Goal: Task Accomplishment & Management: Use online tool/utility

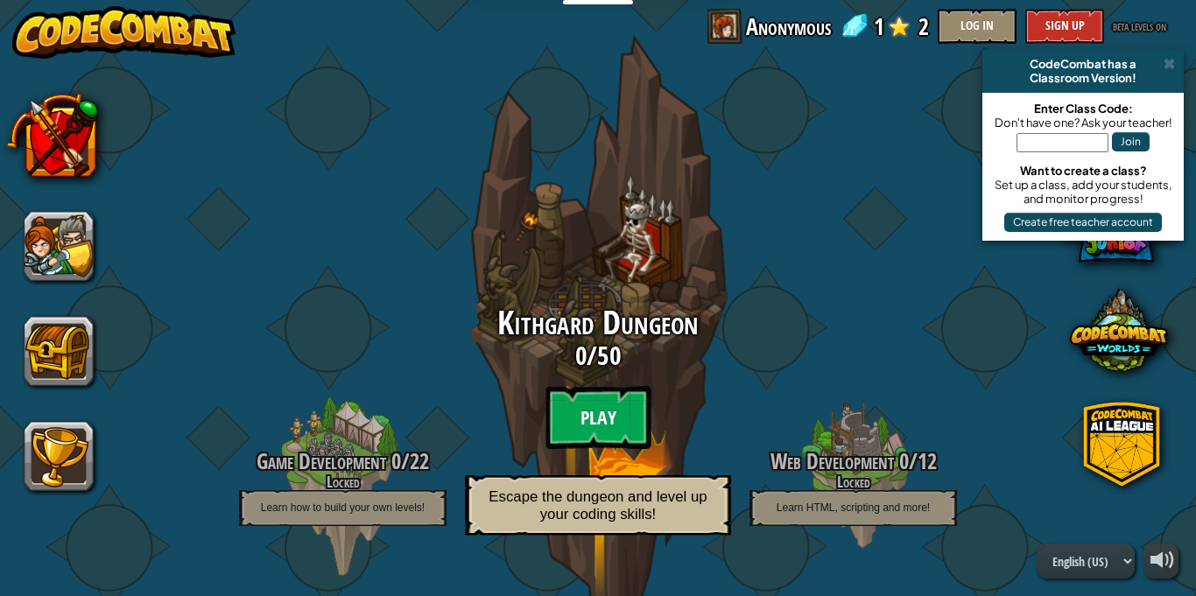
click at [593, 405] on btn "Play" at bounding box center [597, 417] width 105 height 63
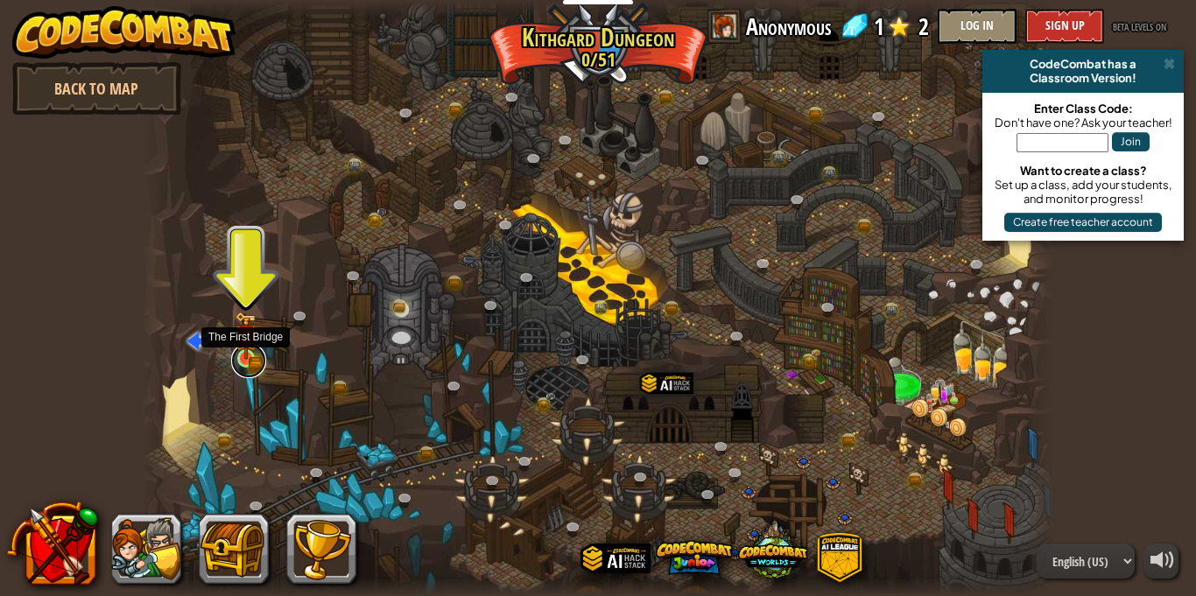
click at [243, 362] on link at bounding box center [248, 360] width 35 height 35
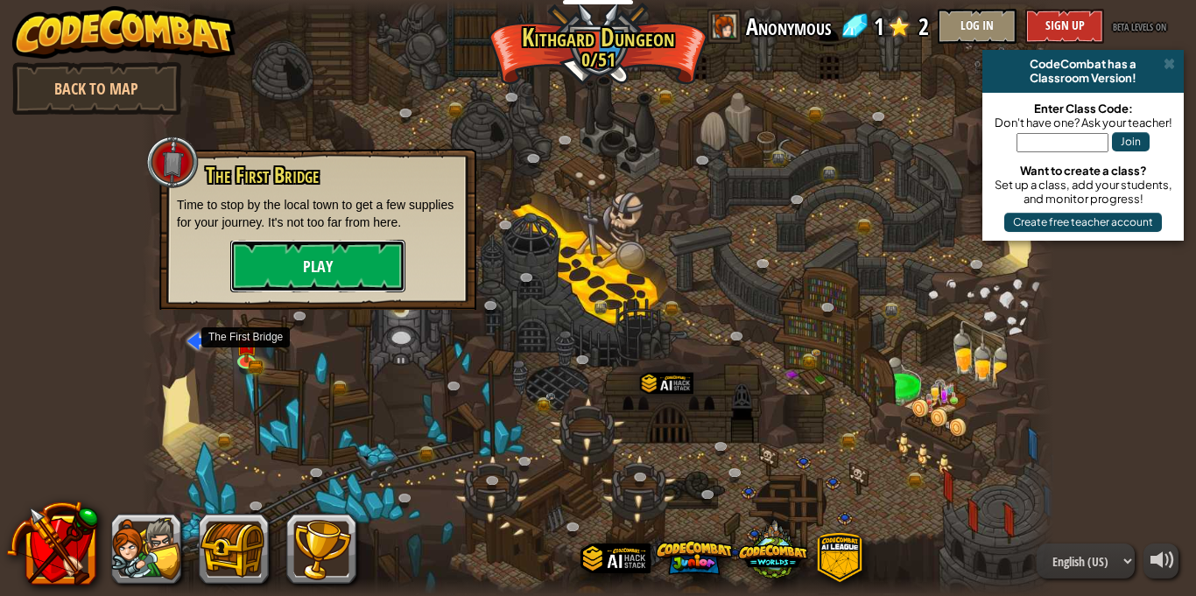
click at [315, 256] on button "Play" at bounding box center [317, 266] width 175 height 53
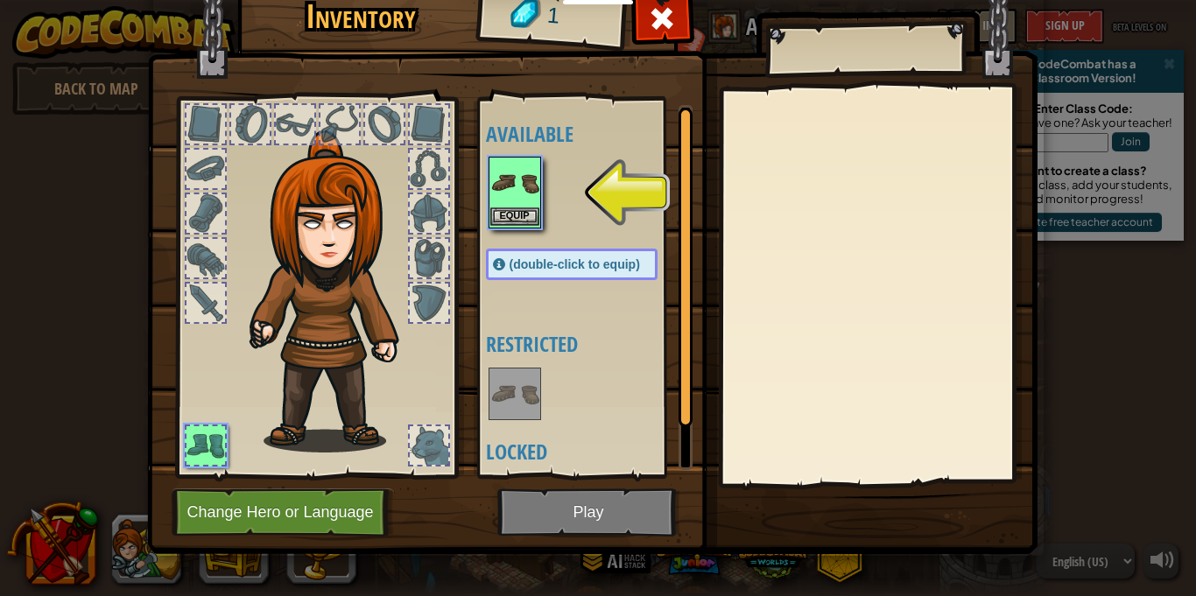
click at [520, 202] on img at bounding box center [514, 182] width 49 height 49
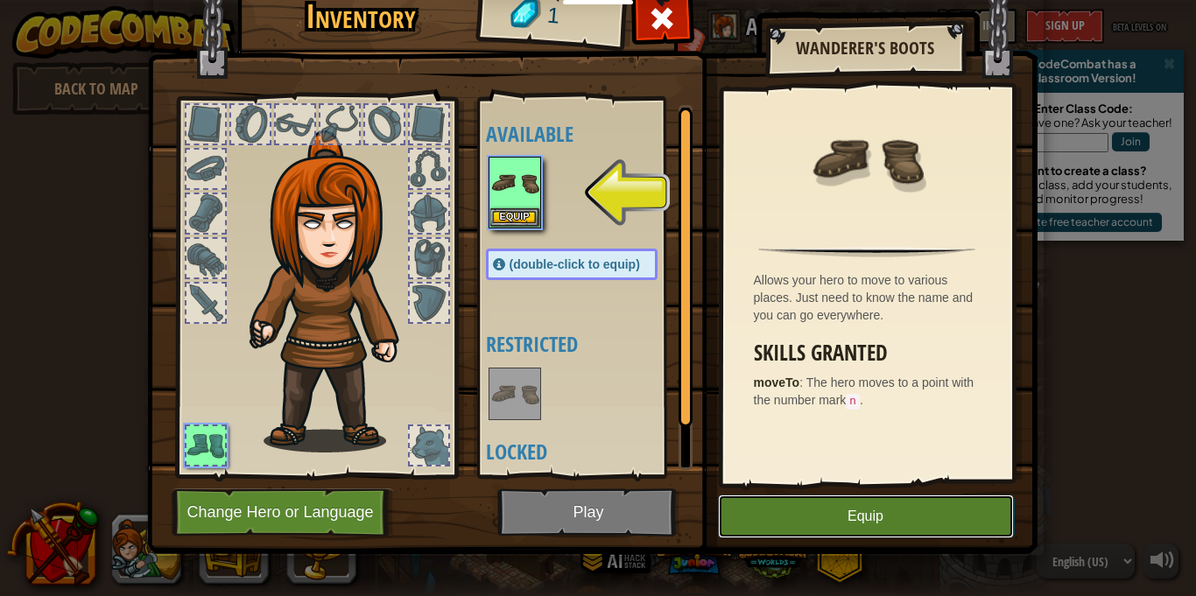
click at [968, 526] on button "Equip" at bounding box center [866, 517] width 296 height 44
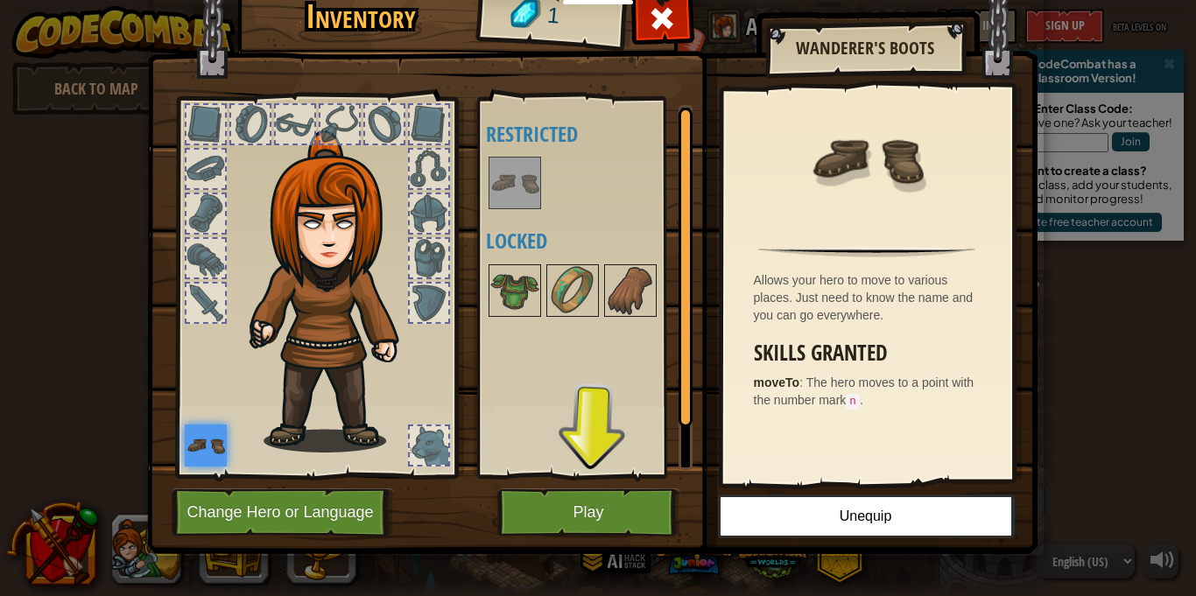
click at [207, 295] on div at bounding box center [205, 303] width 39 height 39
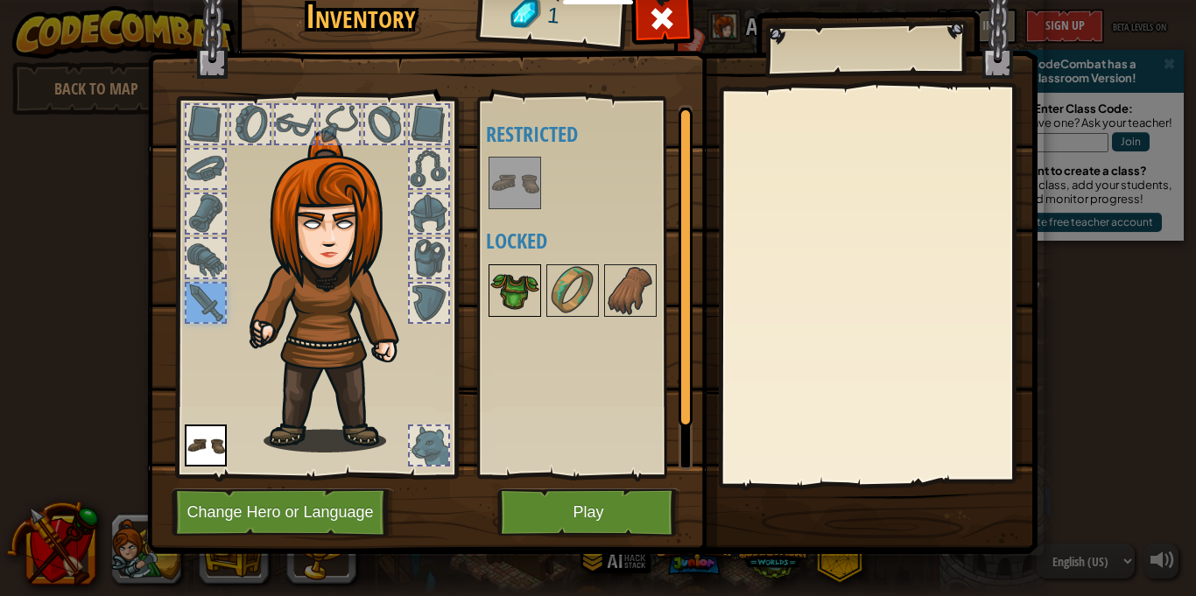
click at [500, 291] on img at bounding box center [514, 290] width 49 height 49
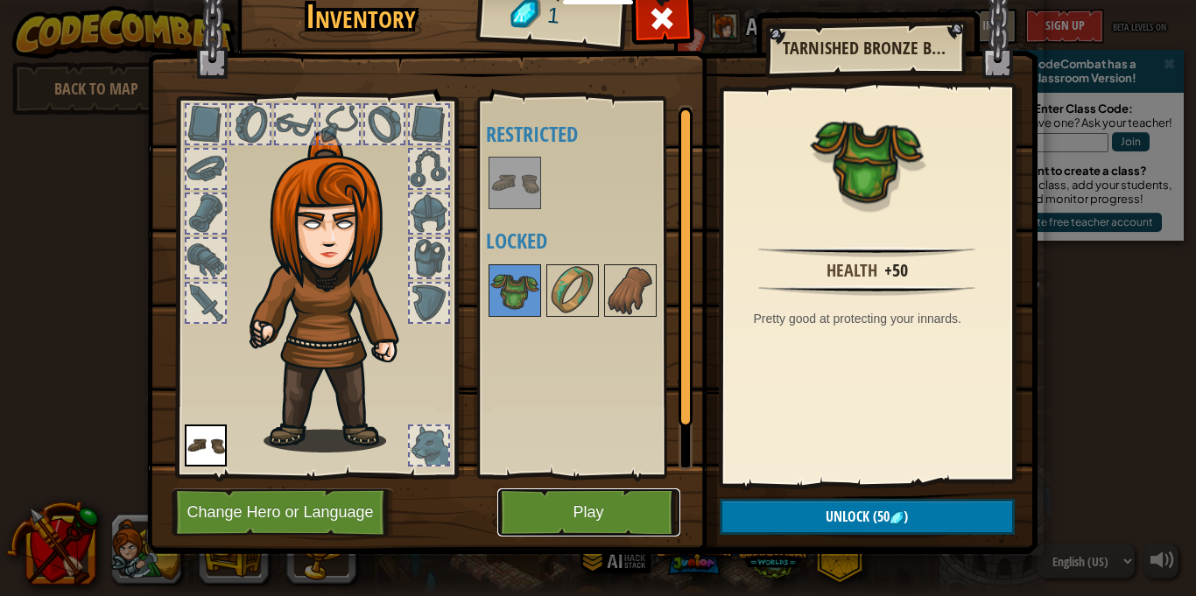
click at [607, 516] on button "Play" at bounding box center [588, 512] width 183 height 48
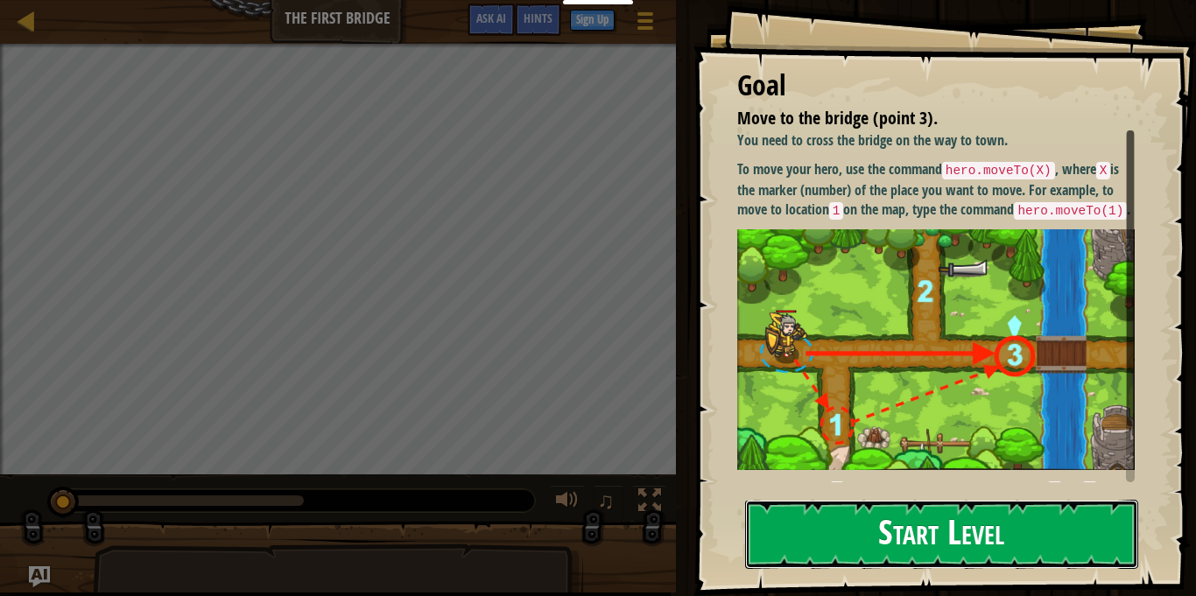
click at [927, 537] on button "Start Level" at bounding box center [941, 534] width 393 height 69
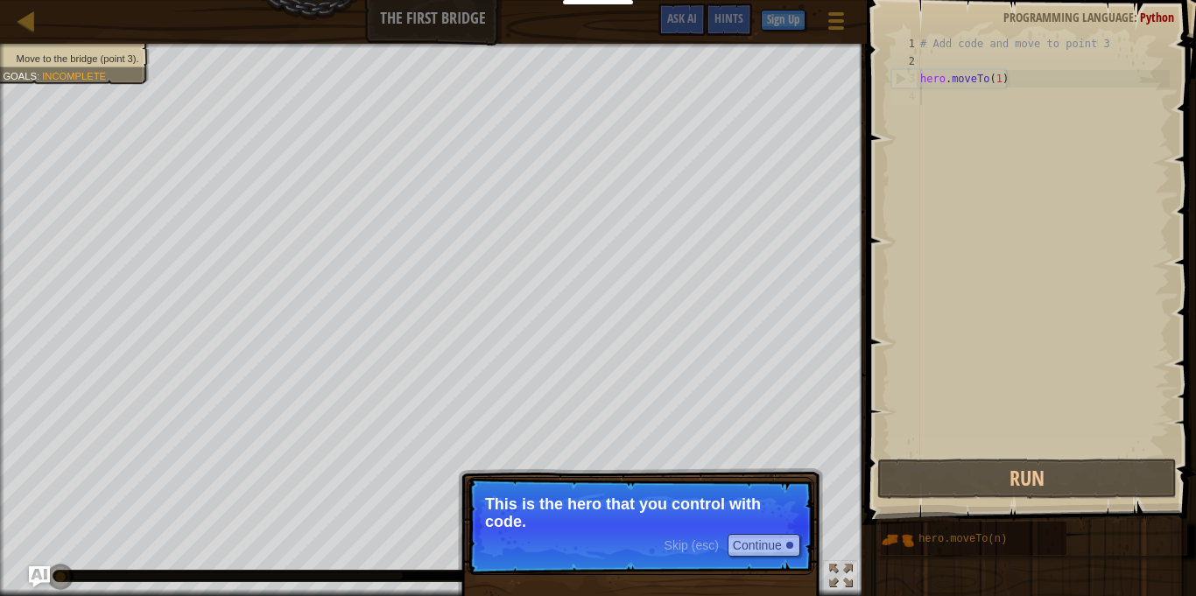
click at [705, 555] on div "Skip (esc) Continue" at bounding box center [732, 545] width 136 height 23
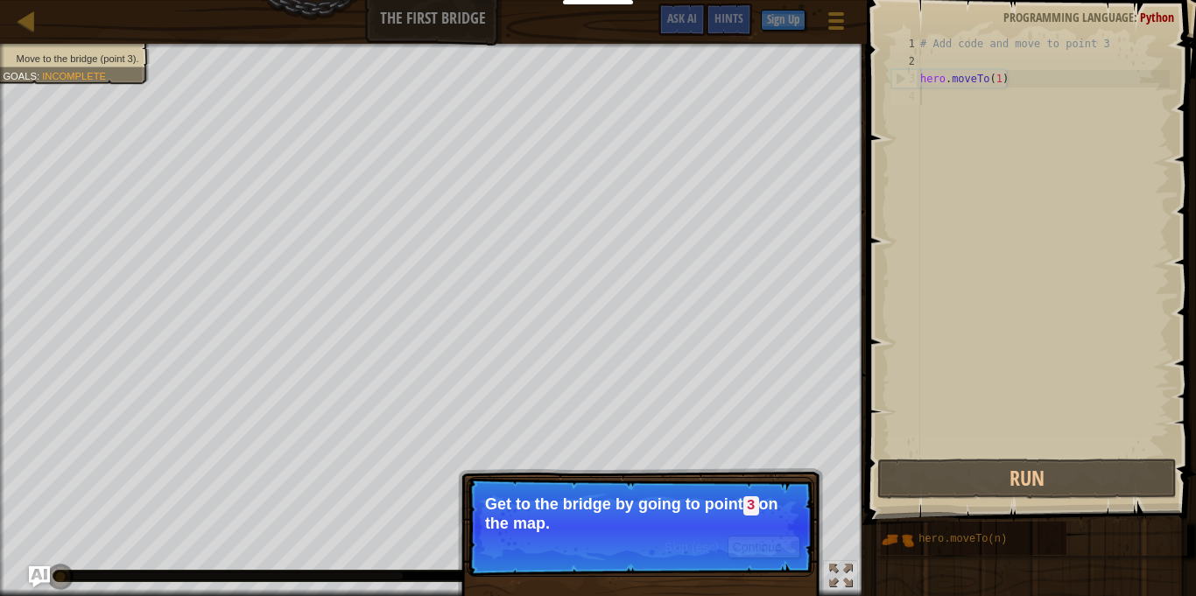
click at [761, 530] on p "Get to the bridge by going to point 3 on the map." at bounding box center [640, 513] width 311 height 37
click at [761, 541] on button "Continue" at bounding box center [763, 547] width 73 height 23
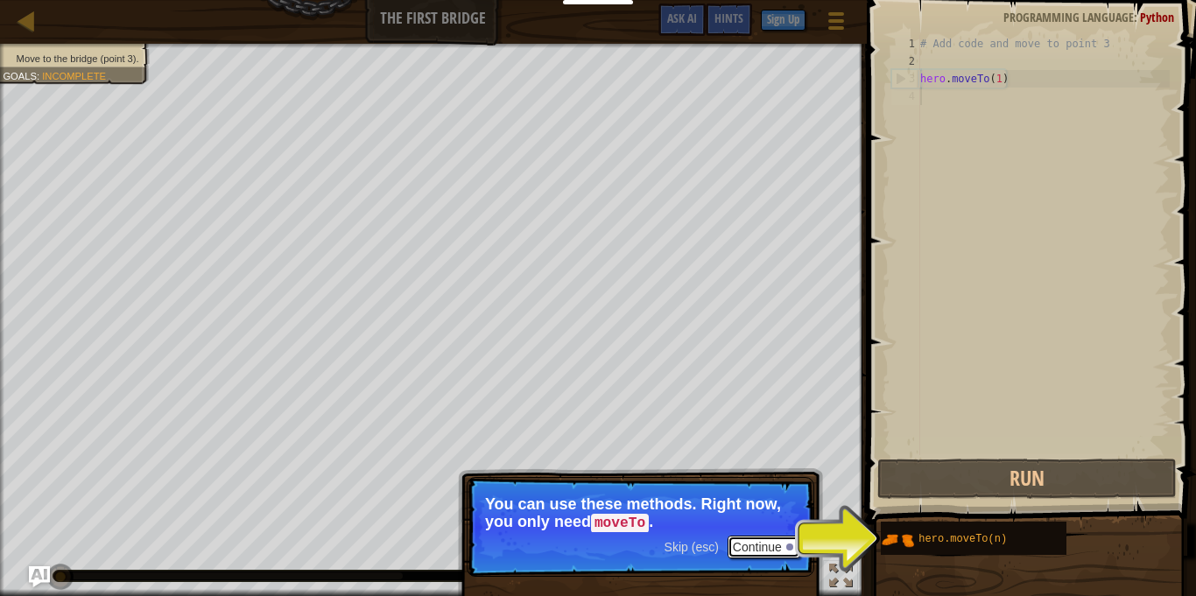
click at [742, 546] on button "Continue" at bounding box center [763, 547] width 73 height 23
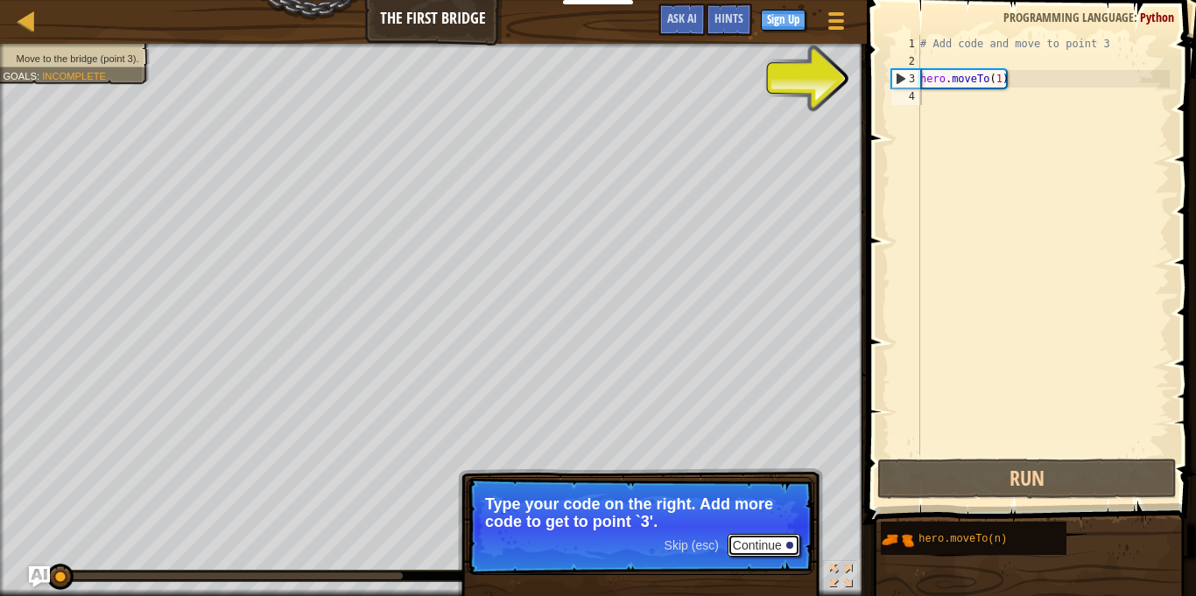
click at [748, 551] on button "Continue" at bounding box center [763, 545] width 73 height 23
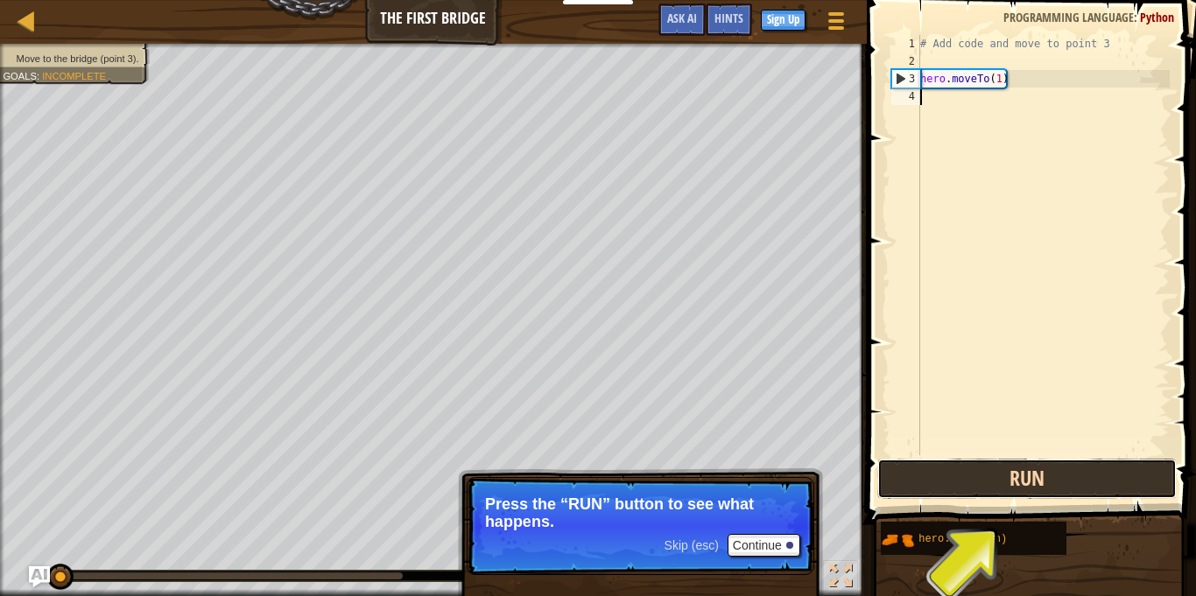
click at [994, 485] on button "Run" at bounding box center [1026, 479] width 299 height 40
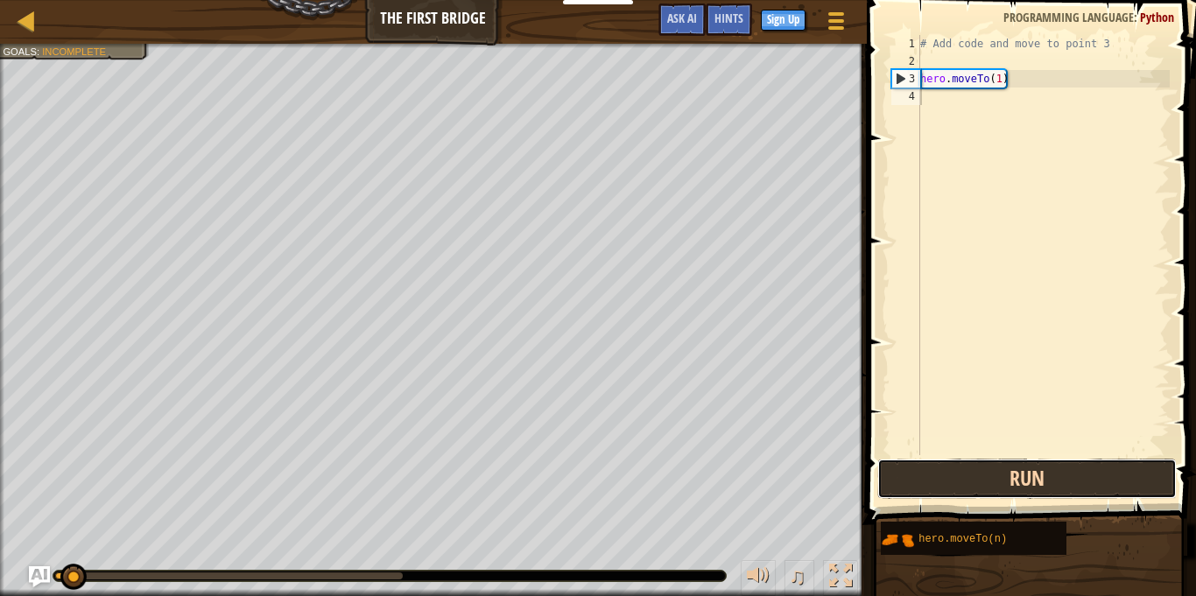
click at [987, 484] on button "Run" at bounding box center [1026, 479] width 299 height 40
click at [1043, 473] on button "Run" at bounding box center [1026, 479] width 299 height 40
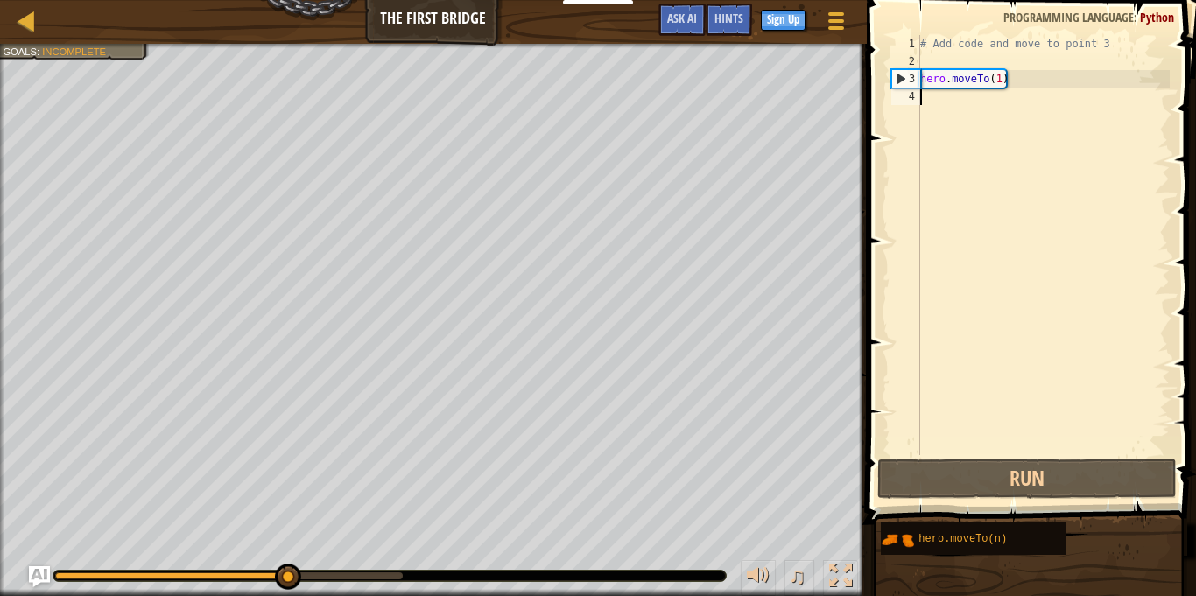
click at [285, 579] on div at bounding box center [170, 575] width 231 height 7
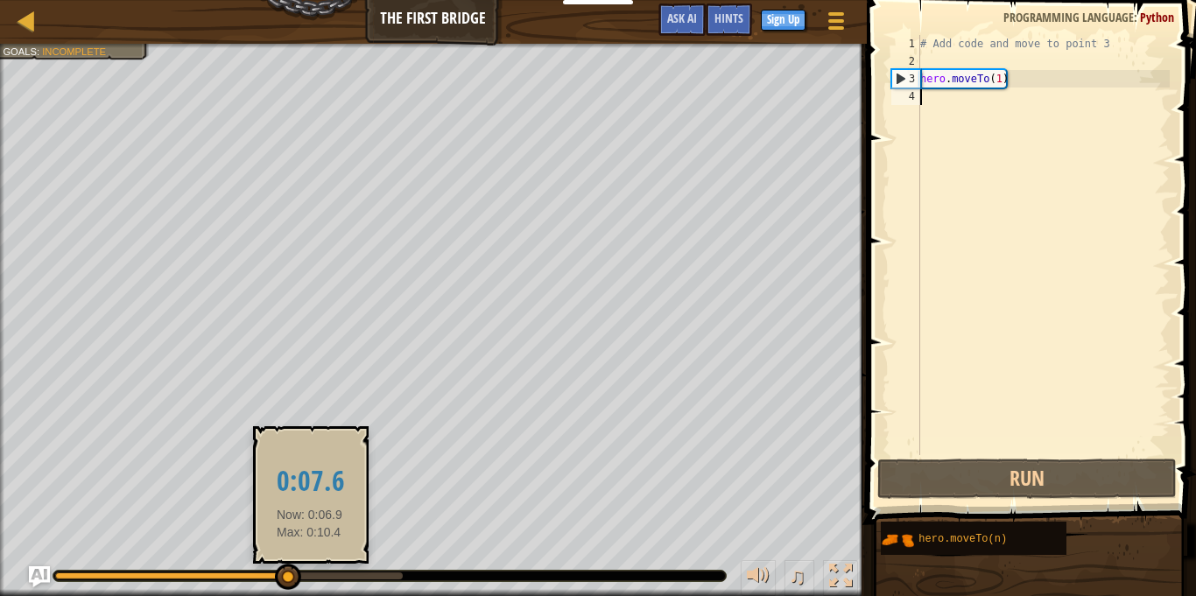
type textarea "hero.moveTo(1)"
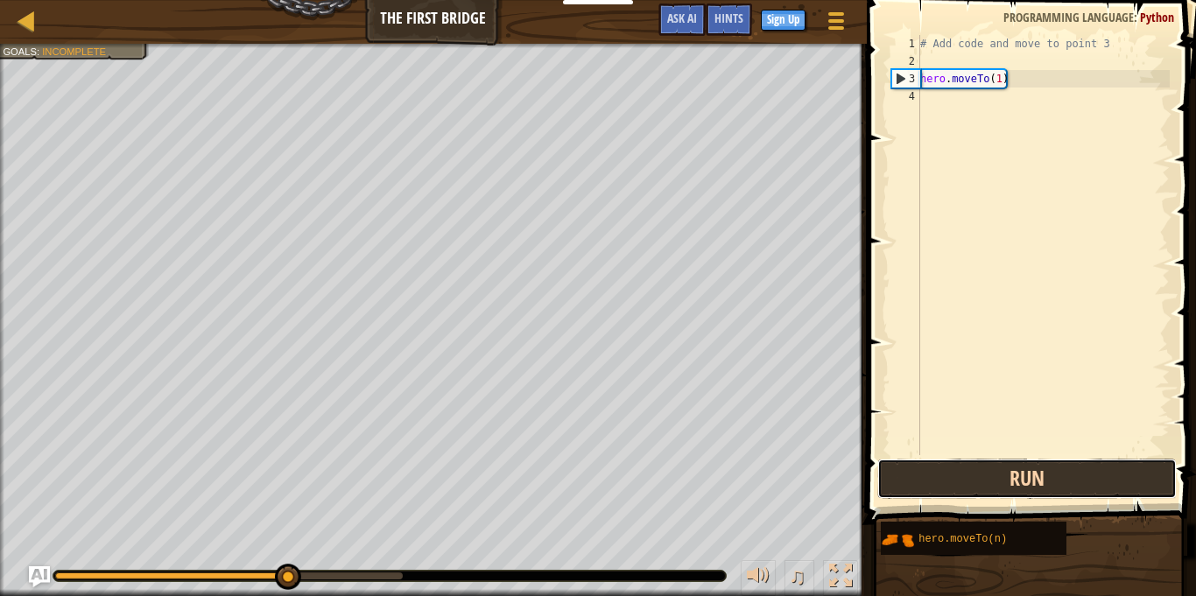
click at [899, 476] on button "Run" at bounding box center [1026, 479] width 299 height 40
click at [1076, 483] on button "Run" at bounding box center [1026, 479] width 299 height 40
click at [1073, 468] on button "Run" at bounding box center [1026, 479] width 299 height 40
type textarea "hero.moveTo(1)"
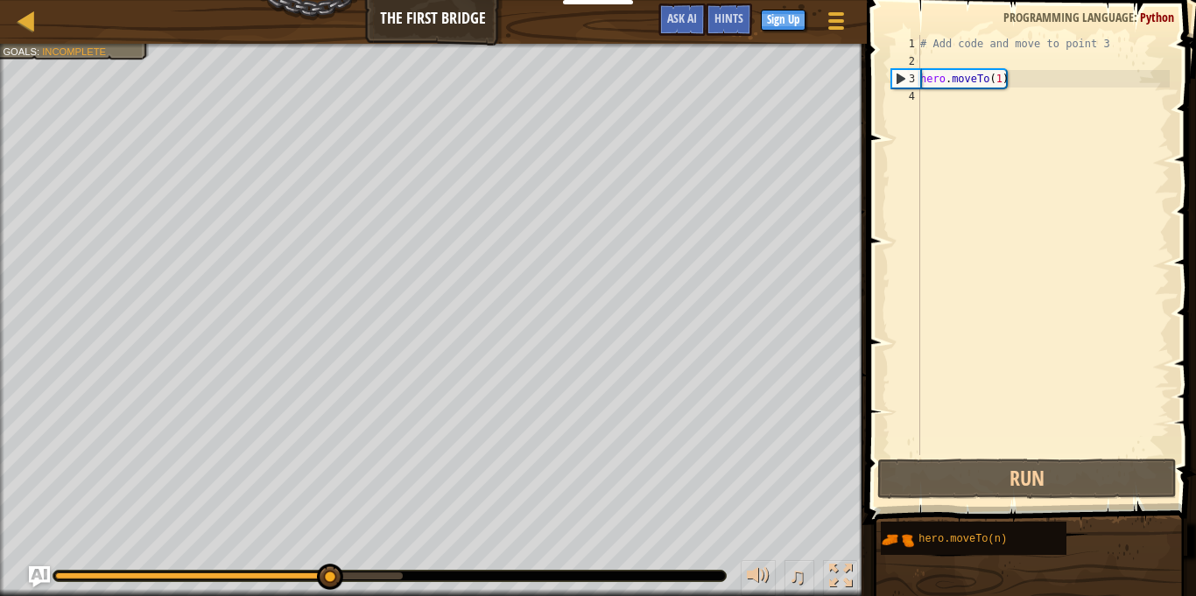
click at [929, 100] on div "# Add code and move to point 3 hero . moveTo ( 1 )" at bounding box center [1042, 262] width 253 height 455
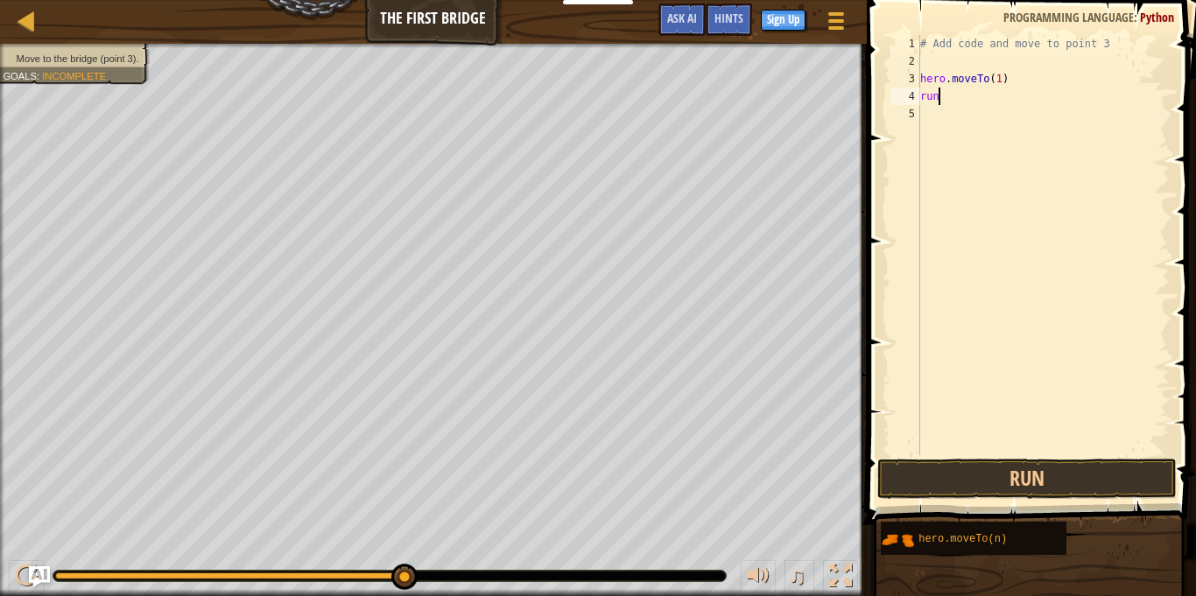
scroll to position [8, 2]
type textarea "run"
click at [1095, 489] on button "Run" at bounding box center [1026, 479] width 299 height 40
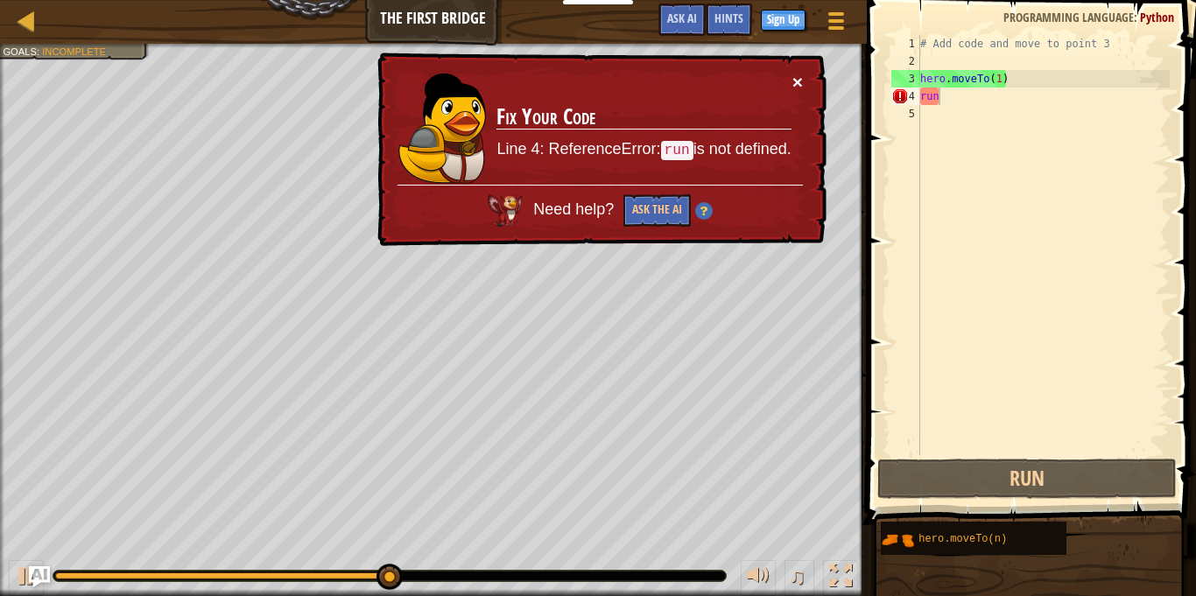
click at [795, 74] on button "×" at bounding box center [797, 82] width 11 height 18
